Goal: Task Accomplishment & Management: Complete application form

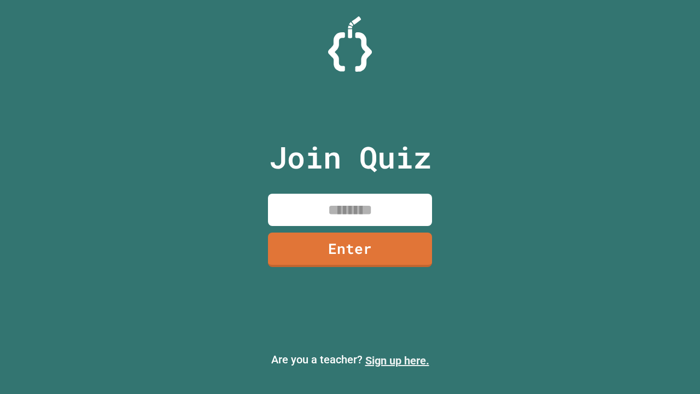
click at [397, 361] on link "Sign up here." at bounding box center [397, 360] width 64 height 13
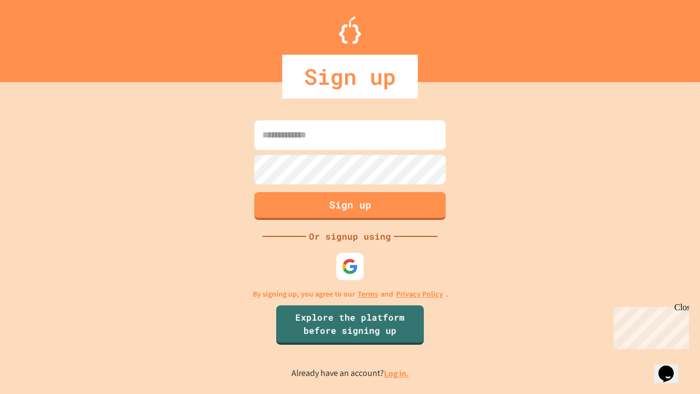
click at [397, 373] on link "Log in." at bounding box center [396, 373] width 25 height 11
